Goal: Obtain resource: Download file/media

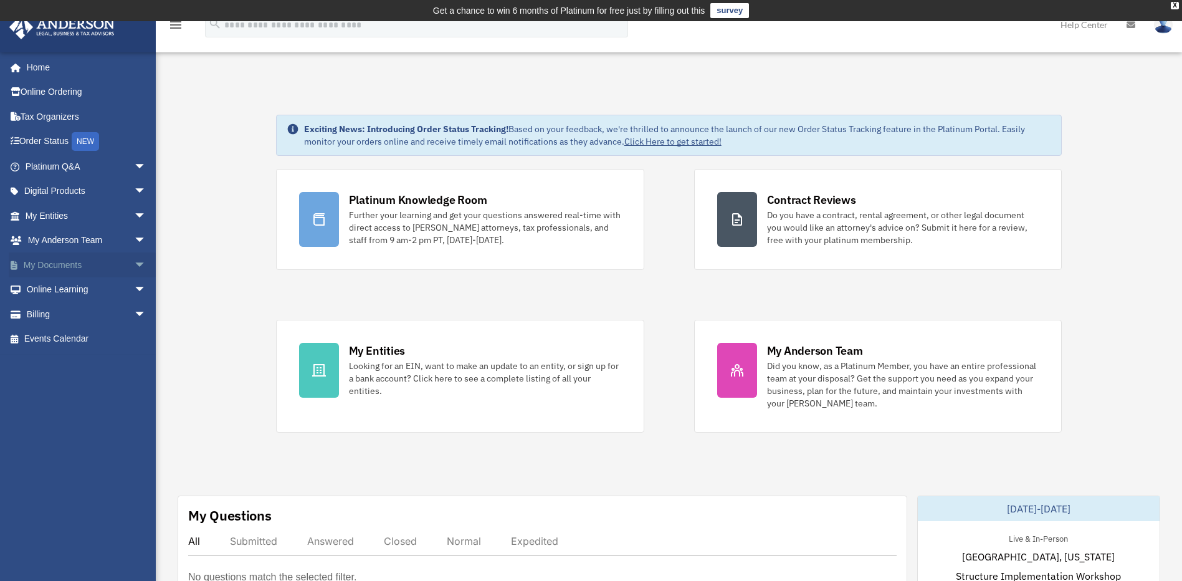
click at [62, 264] on link "My Documents arrow_drop_down" at bounding box center [87, 264] width 156 height 25
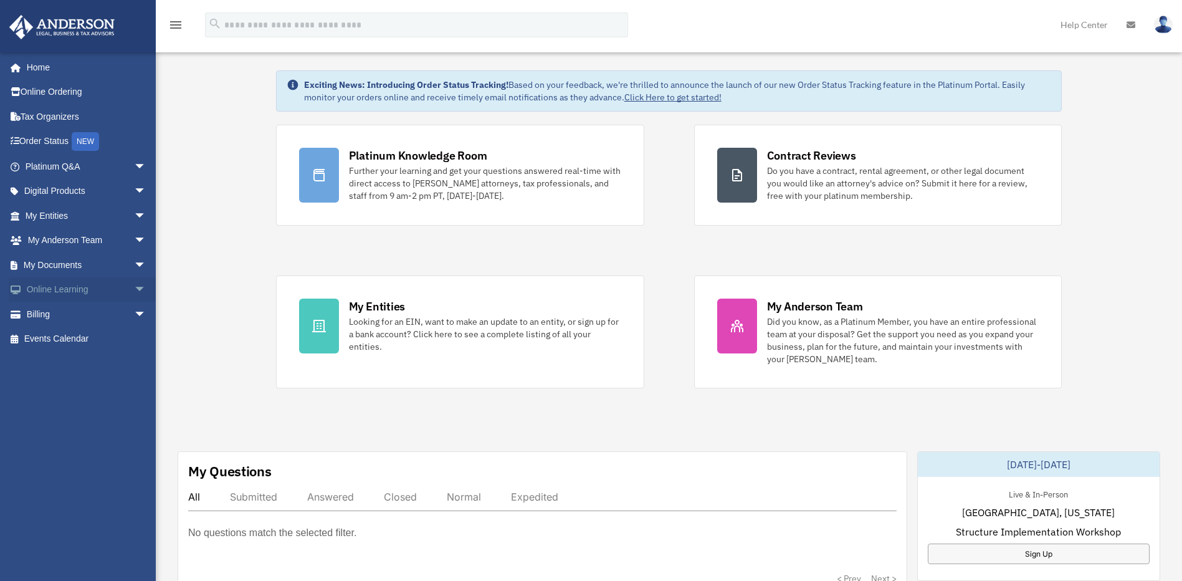
scroll to position [62, 0]
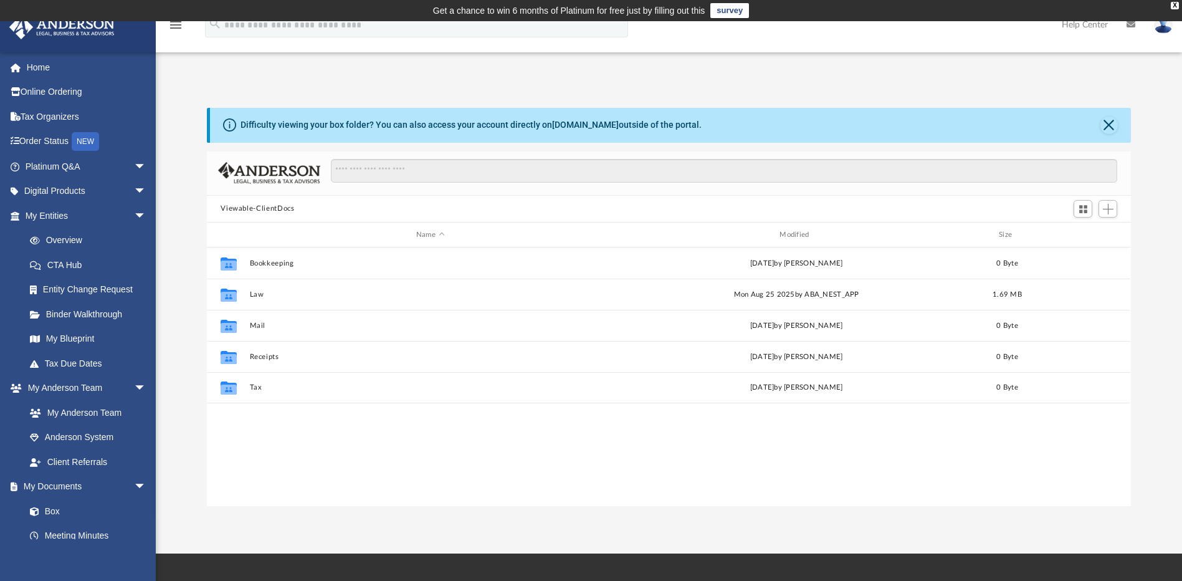
scroll to position [274, 915]
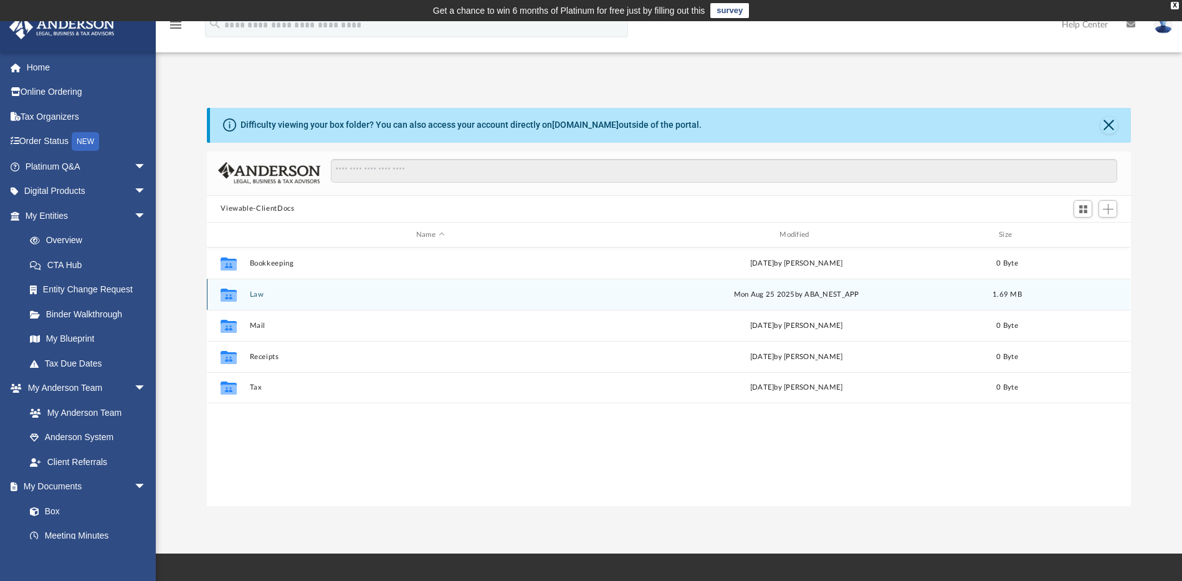
click at [254, 296] on button "Law" at bounding box center [430, 294] width 361 height 8
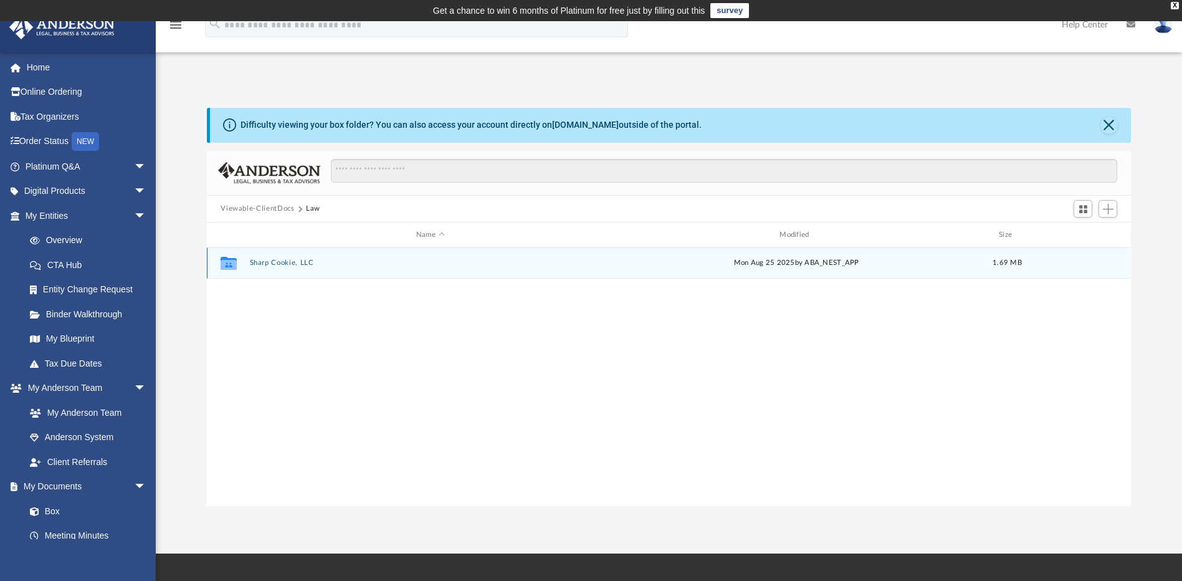
click at [267, 265] on button "Sharp Cookie, LLC" at bounding box center [430, 263] width 361 height 8
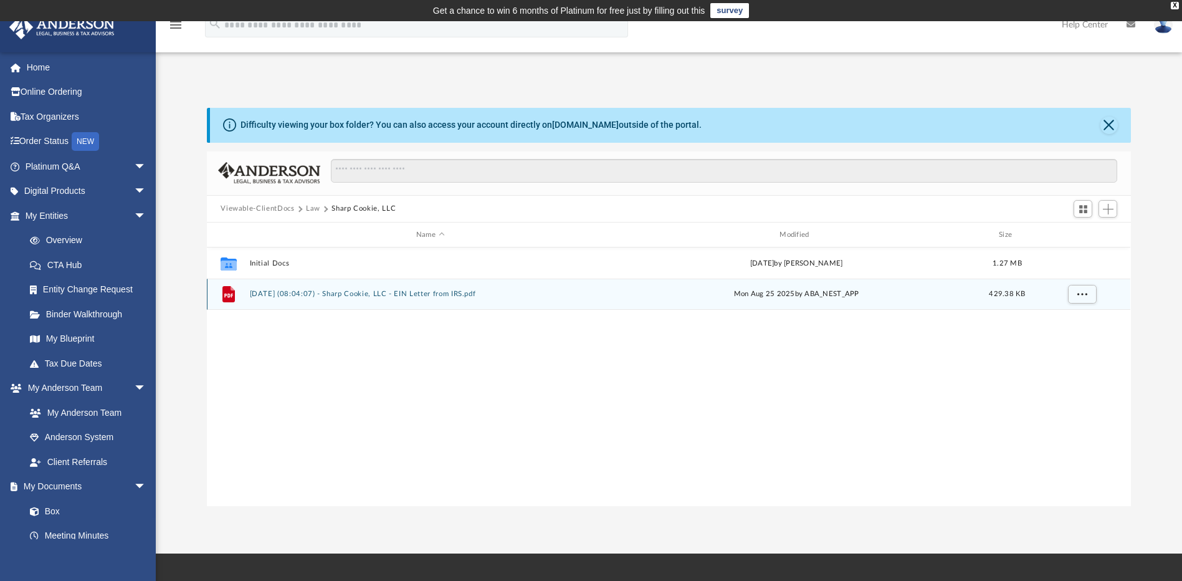
click at [302, 299] on div "File 2025.08.25 (08:04:07) - Sharp Cookie, LLC - EIN Letter from IRS.pdf Mon Au…" at bounding box center [668, 294] width 923 height 31
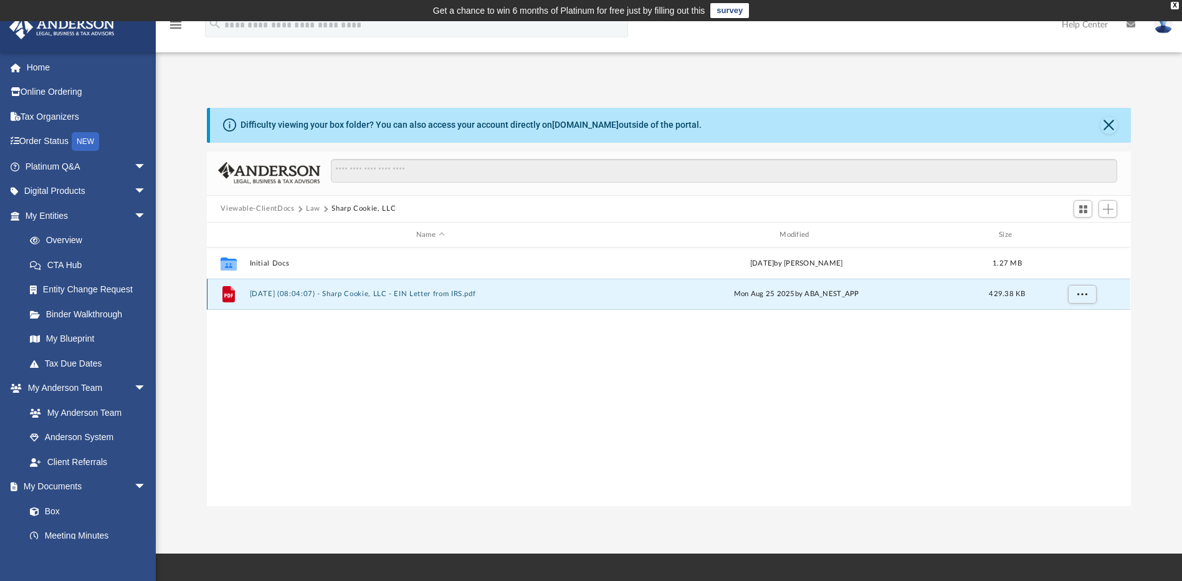
click at [302, 298] on div "File 2025.08.25 (08:04:07) - Sharp Cookie, LLC - EIN Letter from IRS.pdf Mon Au…" at bounding box center [668, 294] width 923 height 31
click at [1085, 295] on span "More options" at bounding box center [1082, 293] width 10 height 7
click at [1061, 341] on li "Download" at bounding box center [1071, 339] width 36 height 13
click at [1080, 297] on button "More options" at bounding box center [1082, 294] width 29 height 19
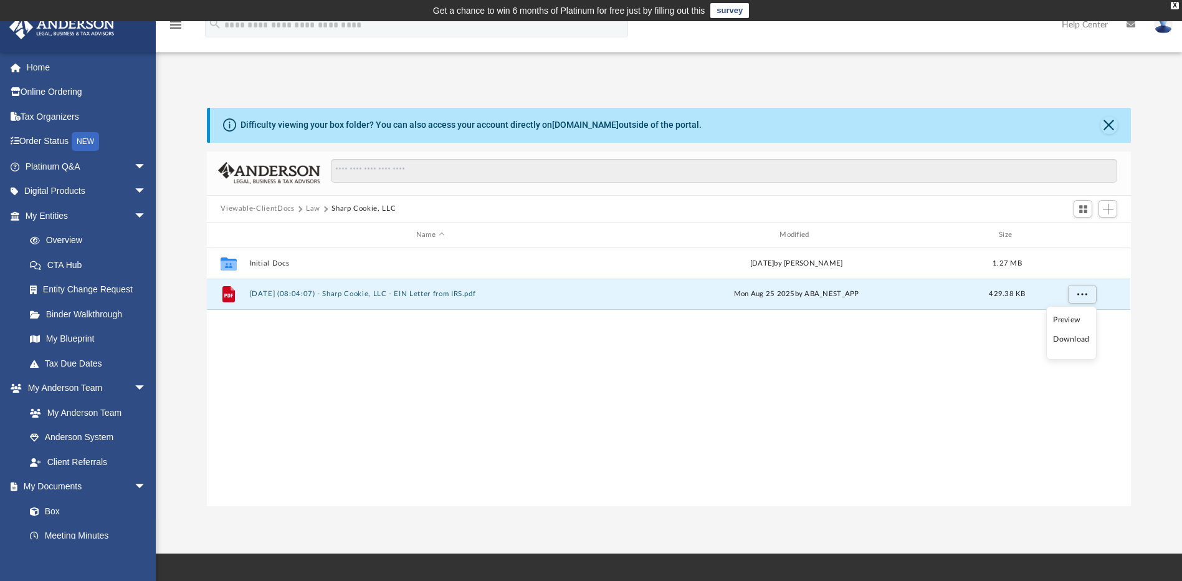
click at [1070, 318] on li "Preview" at bounding box center [1071, 319] width 36 height 13
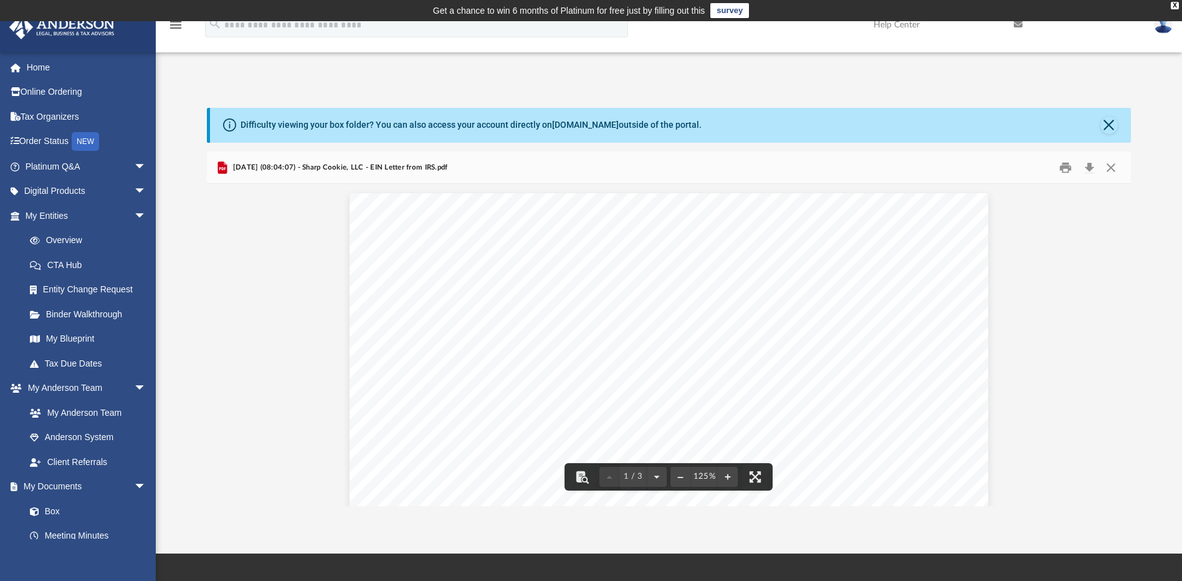
click at [1086, 171] on button "Download" at bounding box center [1089, 167] width 22 height 19
click at [194, 264] on div "Difficulty viewing your box folder? You can also access your account directly o…" at bounding box center [669, 307] width 1026 height 398
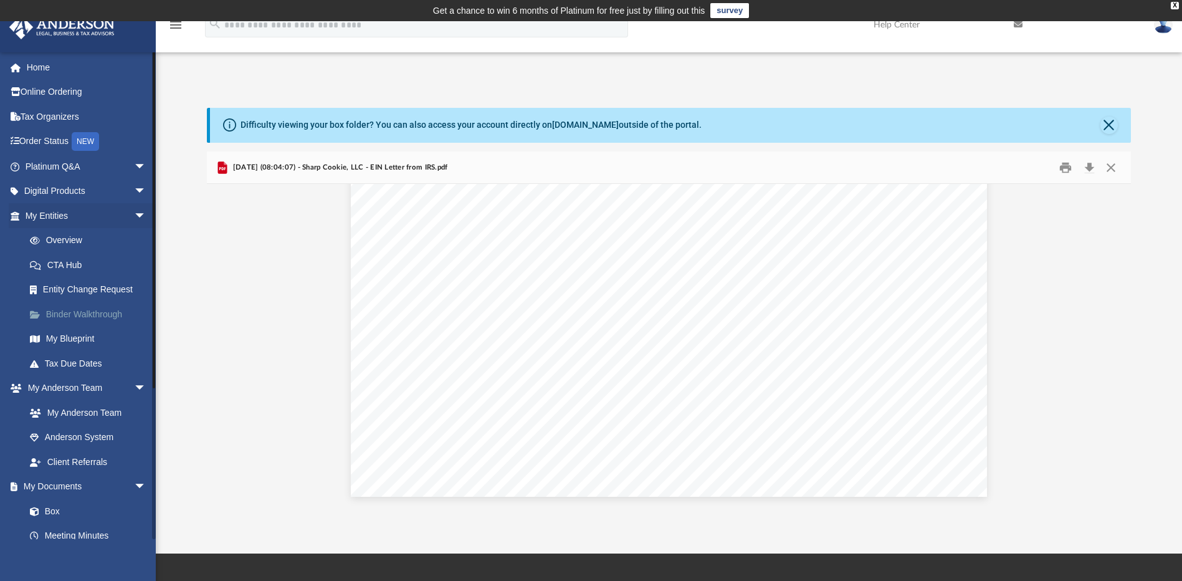
click at [95, 319] on link "Binder Walkthrough" at bounding box center [91, 314] width 148 height 25
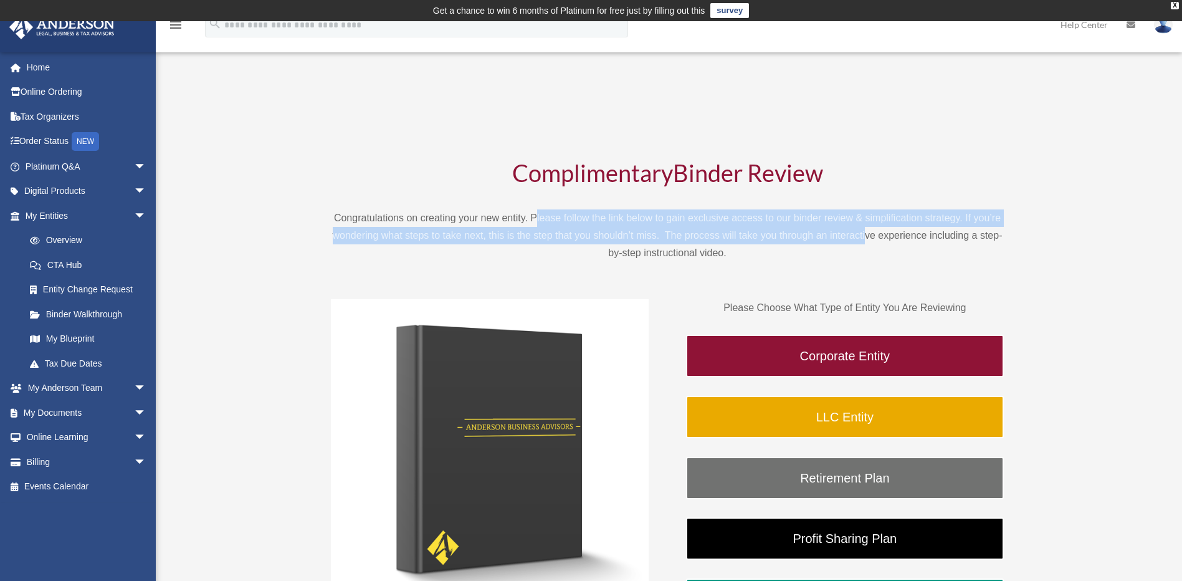
drag, startPoint x: 535, startPoint y: 216, endPoint x: 864, endPoint y: 239, distance: 329.8
click at [864, 239] on p "Congratulations on creating your new entity. Please follow the link below to ga…" at bounding box center [667, 235] width 673 height 52
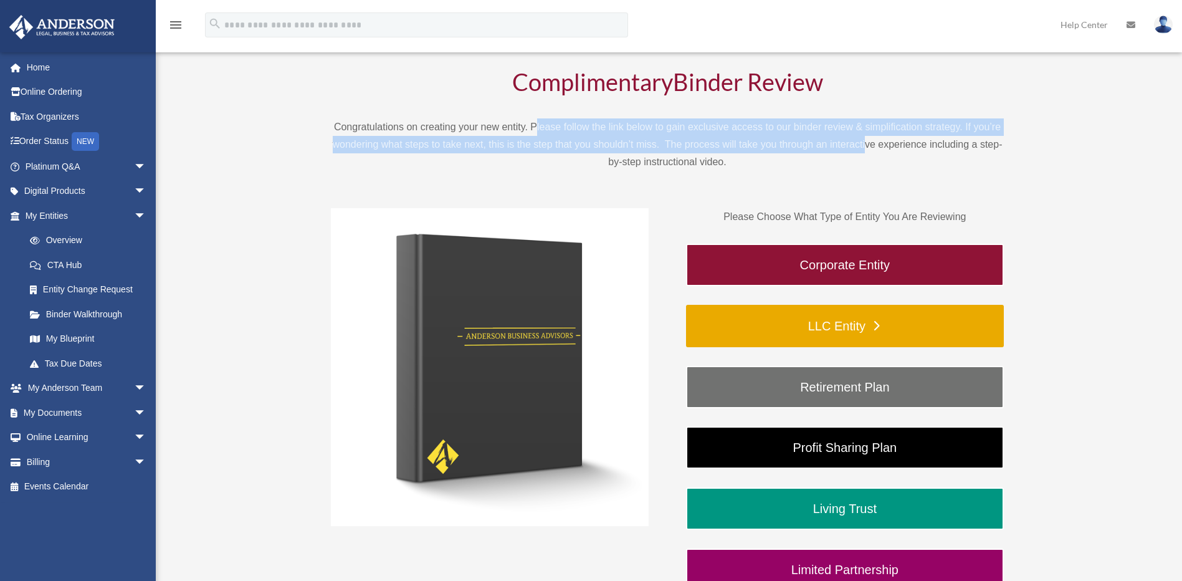
scroll to position [125, 0]
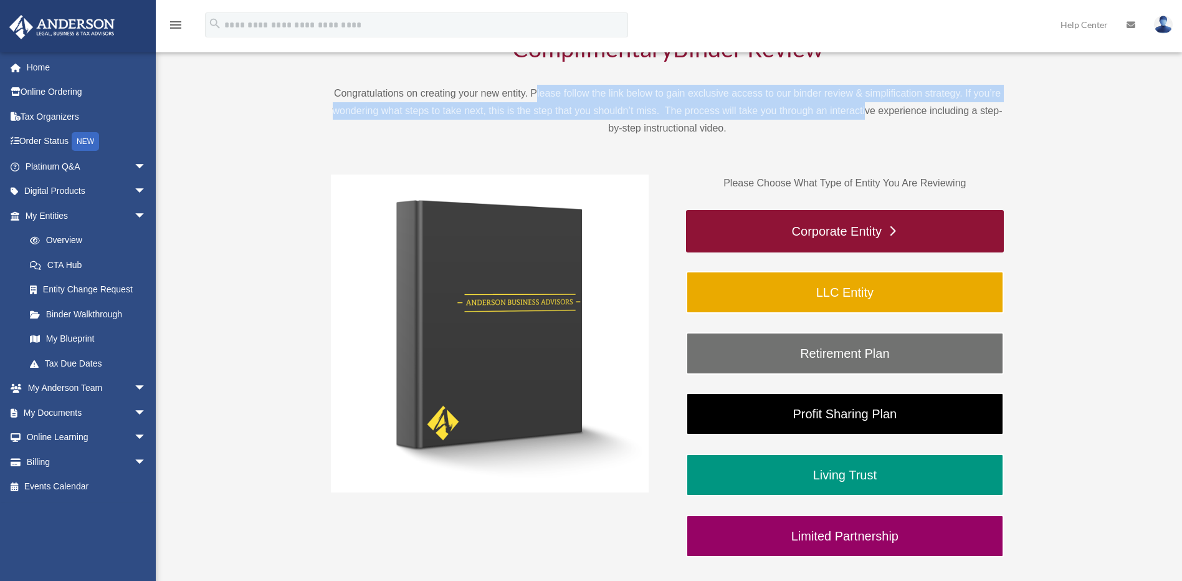
click at [828, 241] on link "Corporate Entity" at bounding box center [845, 231] width 318 height 42
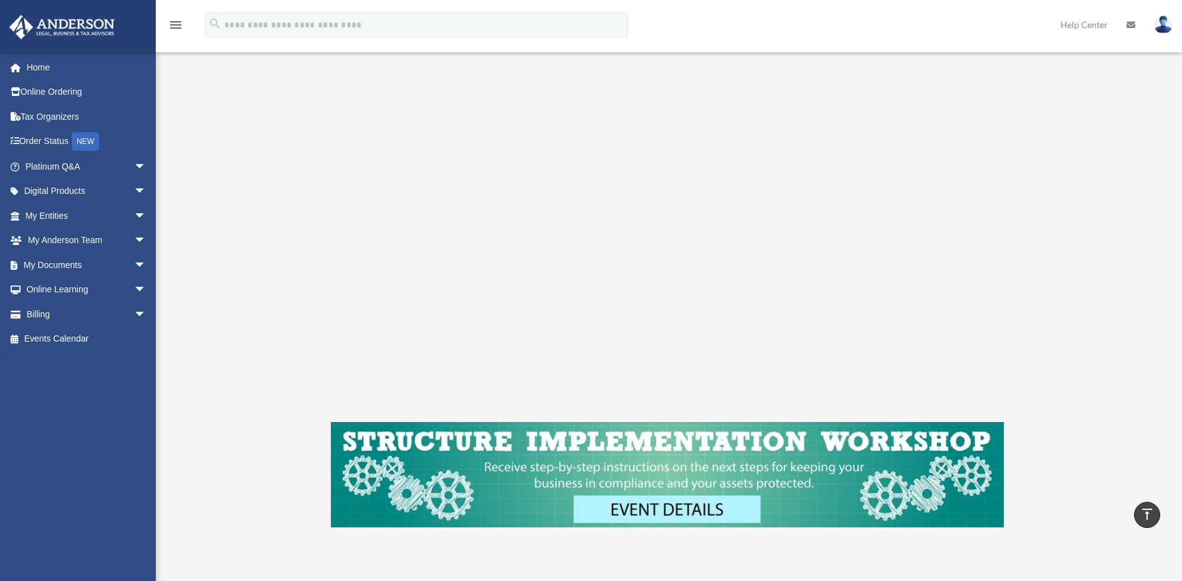
scroll to position [141, 0]
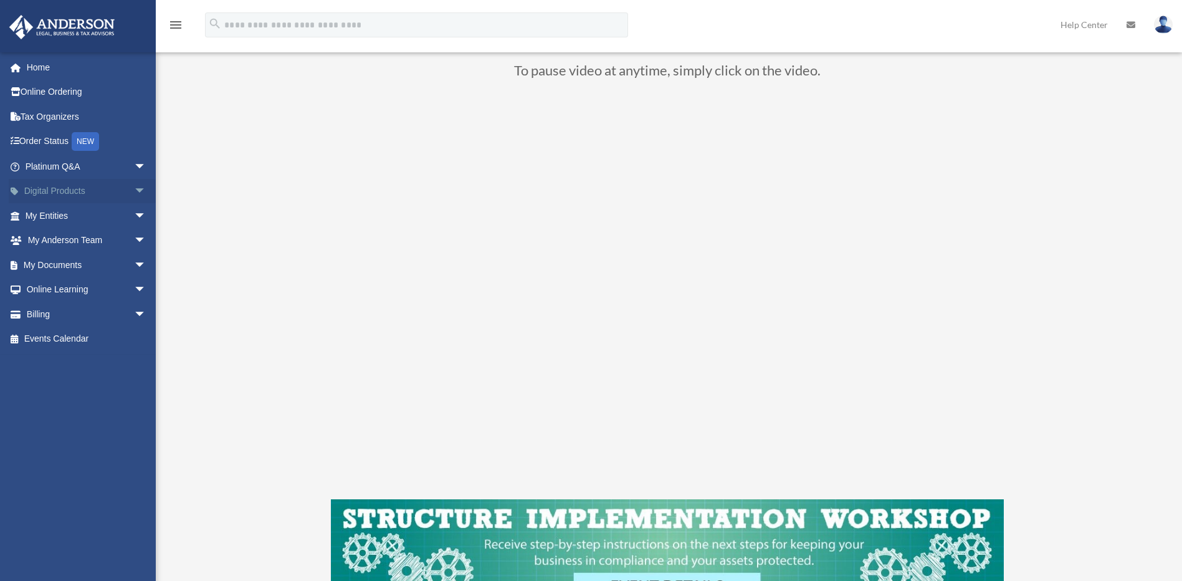
click at [70, 187] on link "Digital Products arrow_drop_down" at bounding box center [87, 191] width 156 height 25
click at [62, 196] on link "Digital Products arrow_drop_down" at bounding box center [87, 191] width 156 height 25
click at [134, 239] on span "arrow_drop_down" at bounding box center [146, 241] width 25 height 26
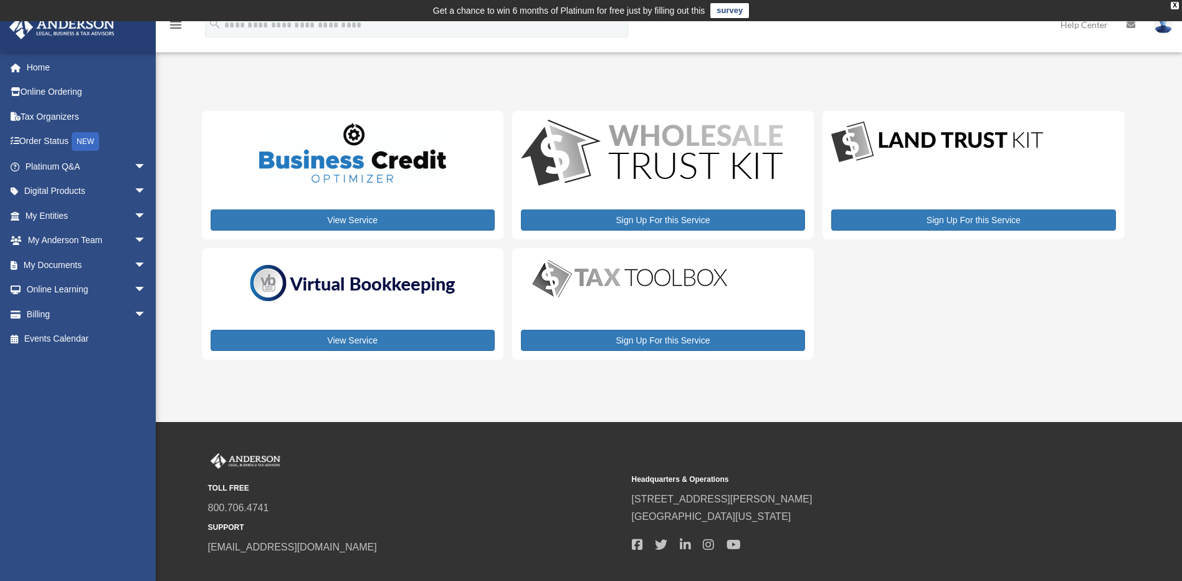
click at [363, 282] on img at bounding box center [353, 283] width 218 height 47
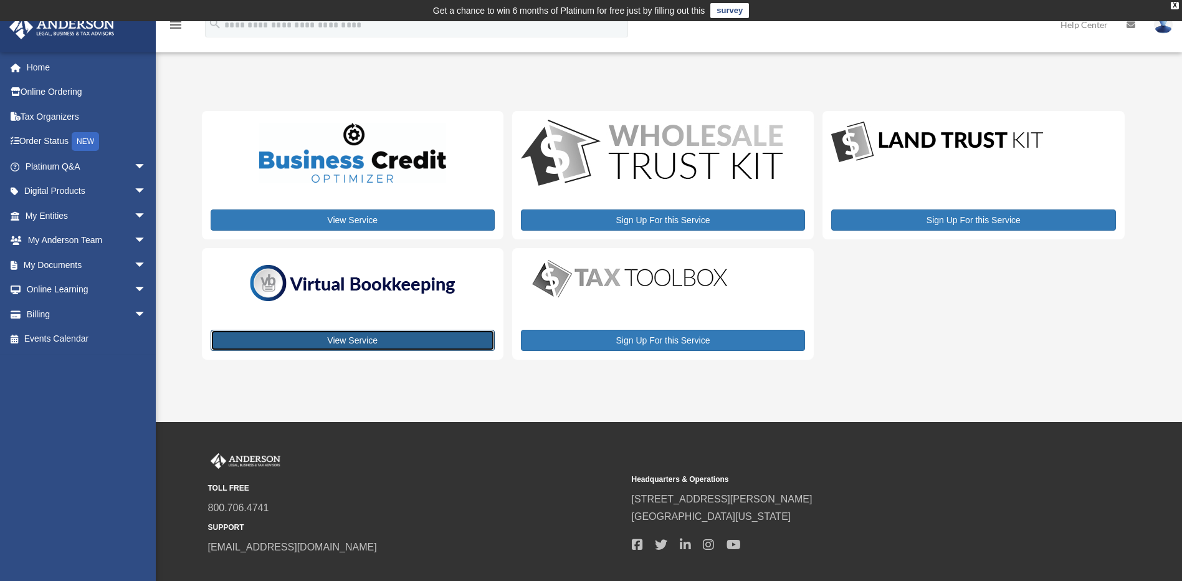
click at [348, 343] on link "View Service" at bounding box center [353, 340] width 284 height 21
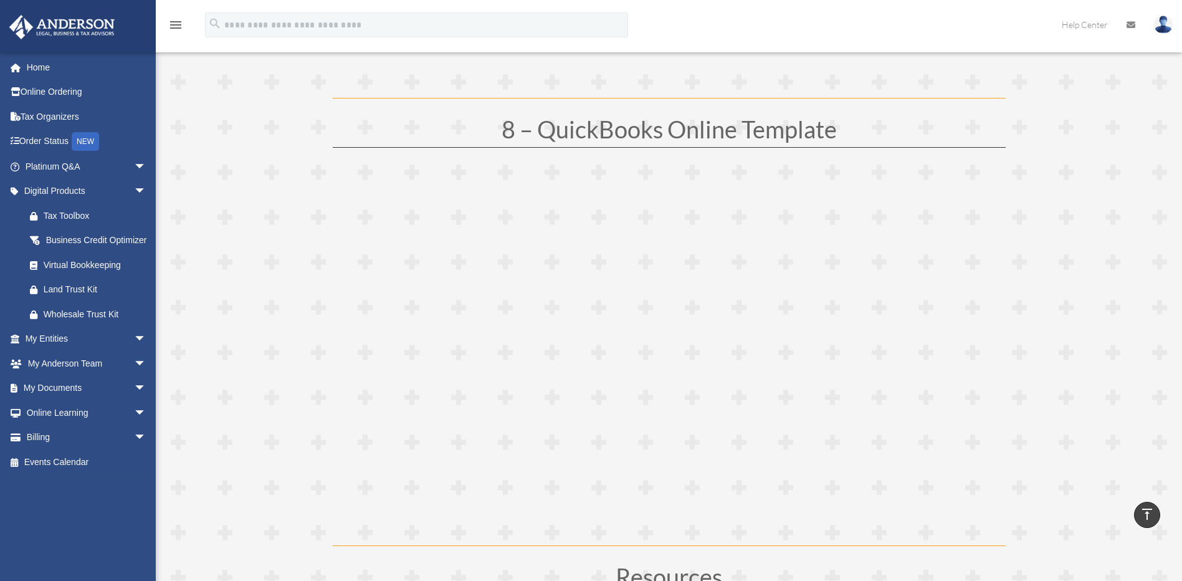
scroll to position [3240, 0]
